Goal: Information Seeking & Learning: Learn about a topic

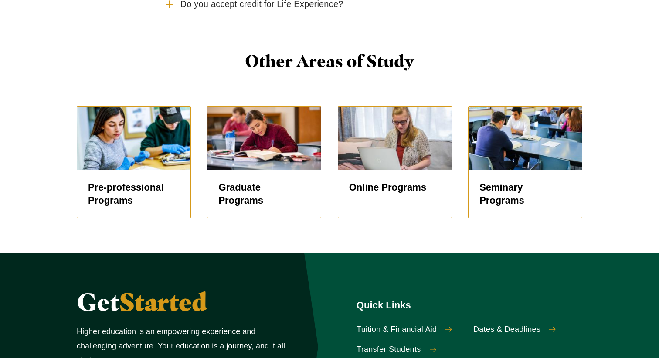
scroll to position [1610, 0]
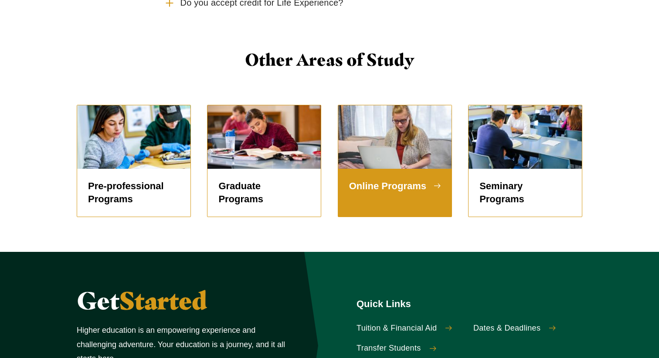
click at [388, 190] on h5 "Online Programs" at bounding box center [394, 186] width 91 height 13
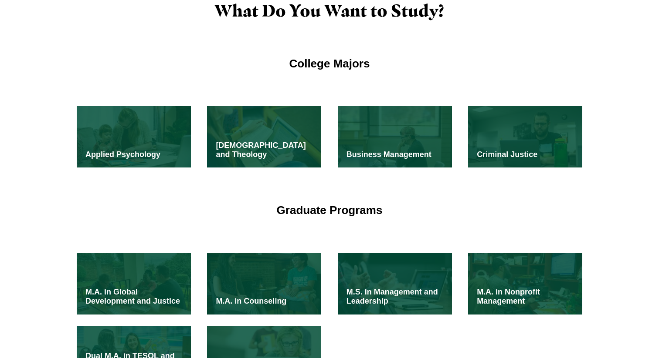
scroll to position [620, 0]
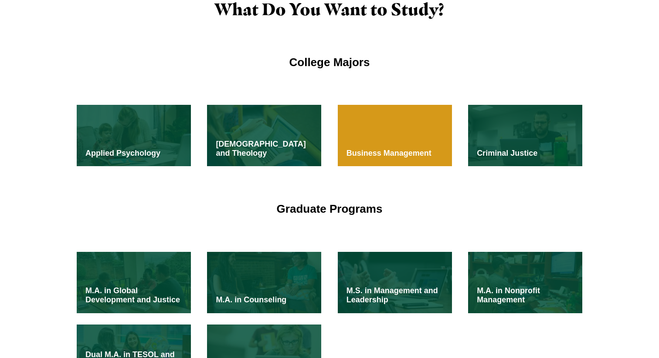
click at [409, 130] on div "Business Management" at bounding box center [395, 135] width 114 height 61
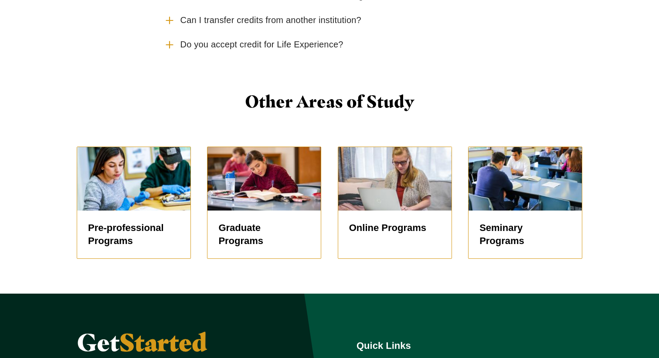
scroll to position [1573, 0]
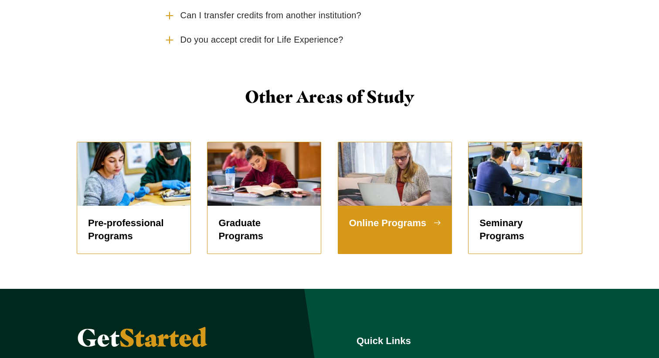
click at [365, 230] on h5 "Online Programs" at bounding box center [394, 223] width 91 height 13
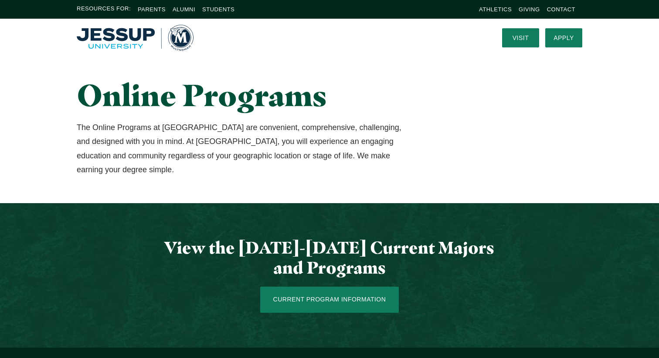
scroll to position [5, 0]
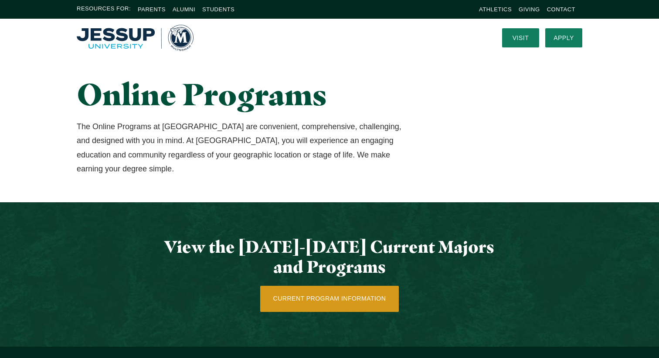
click at [338, 295] on link "Current Program Information" at bounding box center [329, 299] width 139 height 26
